Goal: Information Seeking & Learning: Learn about a topic

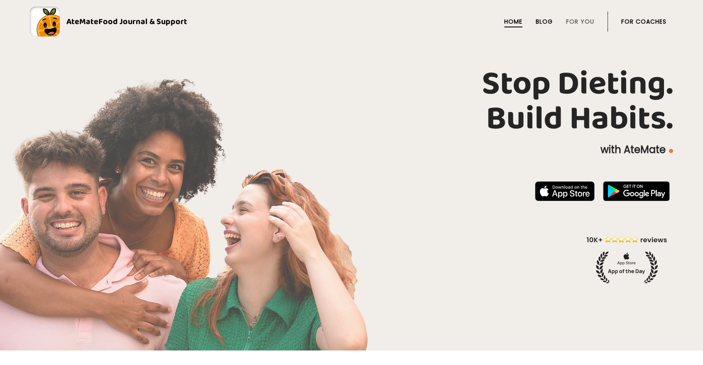
click at [542, 19] on link "Blog" at bounding box center [543, 21] width 17 height 7
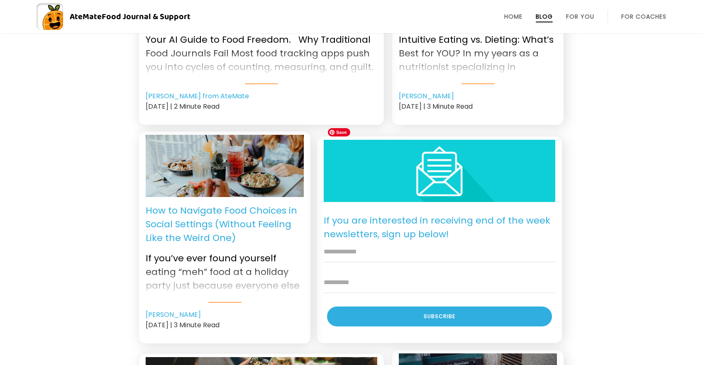
scroll to position [453, 0]
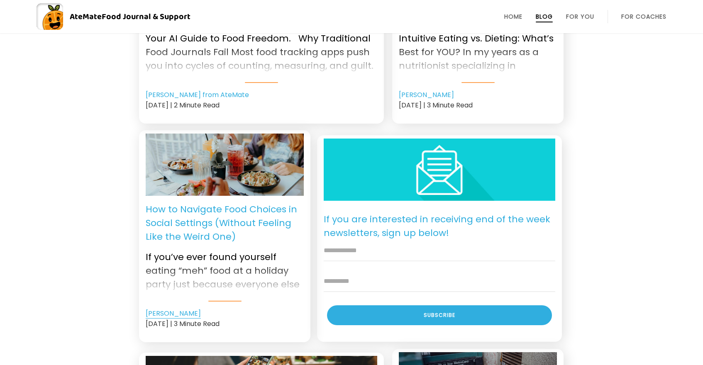
click at [179, 309] on link "Stacy Yates" at bounding box center [173, 314] width 55 height 10
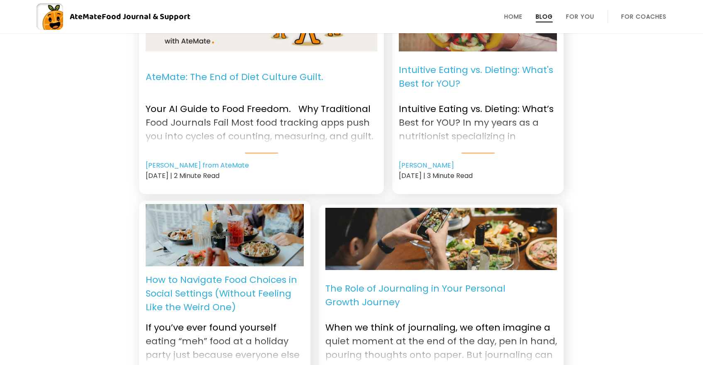
scroll to position [381, 0]
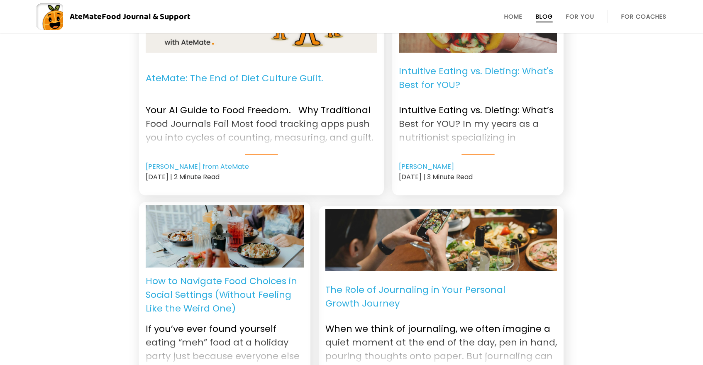
click at [254, 75] on p "AteMate: The End of Diet Culture Guilt." at bounding box center [235, 77] width 178 height 37
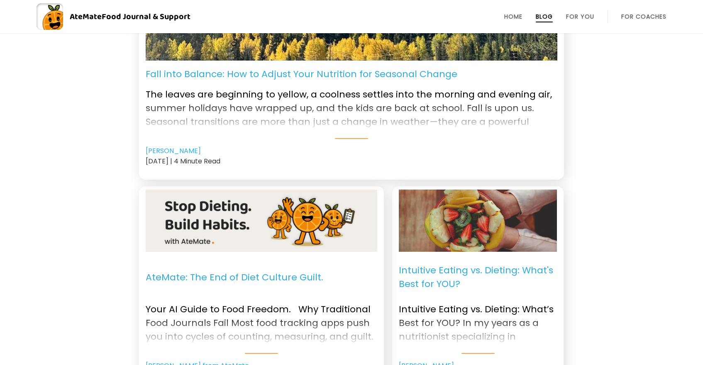
scroll to position [161, 0]
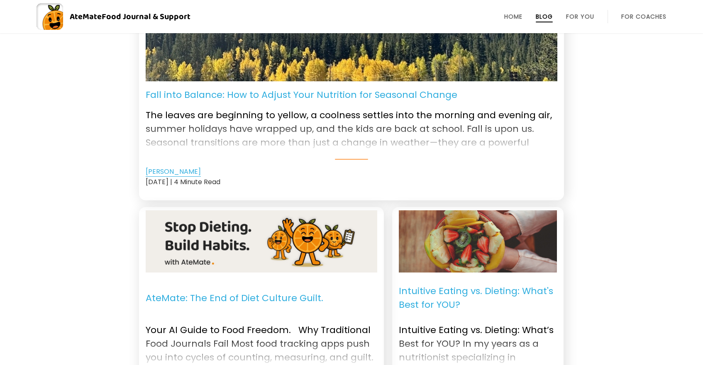
click at [178, 169] on link "[PERSON_NAME]" at bounding box center [173, 172] width 55 height 10
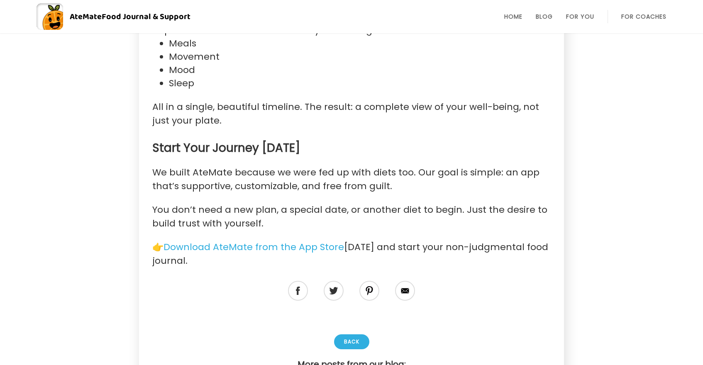
scroll to position [2940, 0]
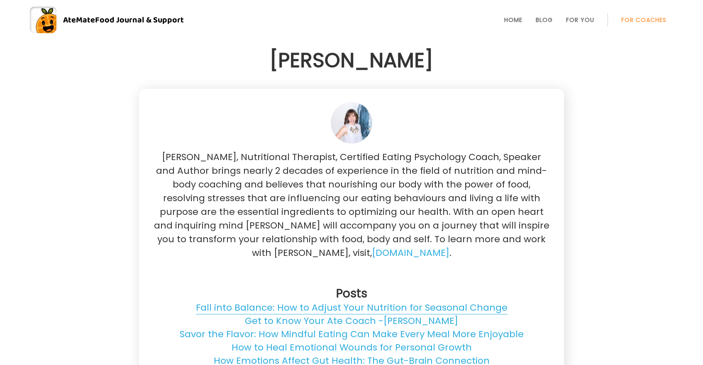
click at [326, 303] on link "Fall into Balance: How to Adjust Your Nutrition for Seasonal Change" at bounding box center [352, 307] width 312 height 13
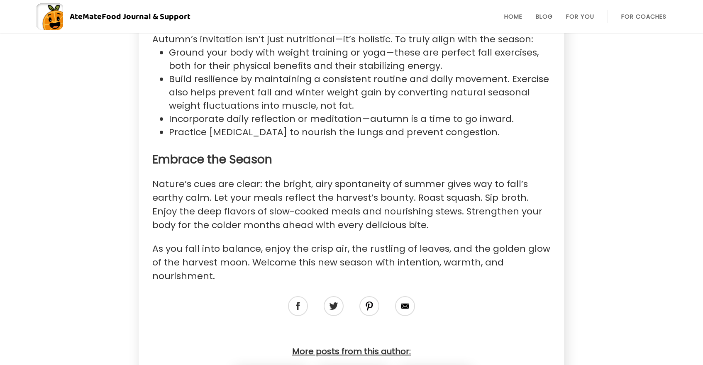
scroll to position [2182, 0]
